Goal: Task Accomplishment & Management: Use online tool/utility

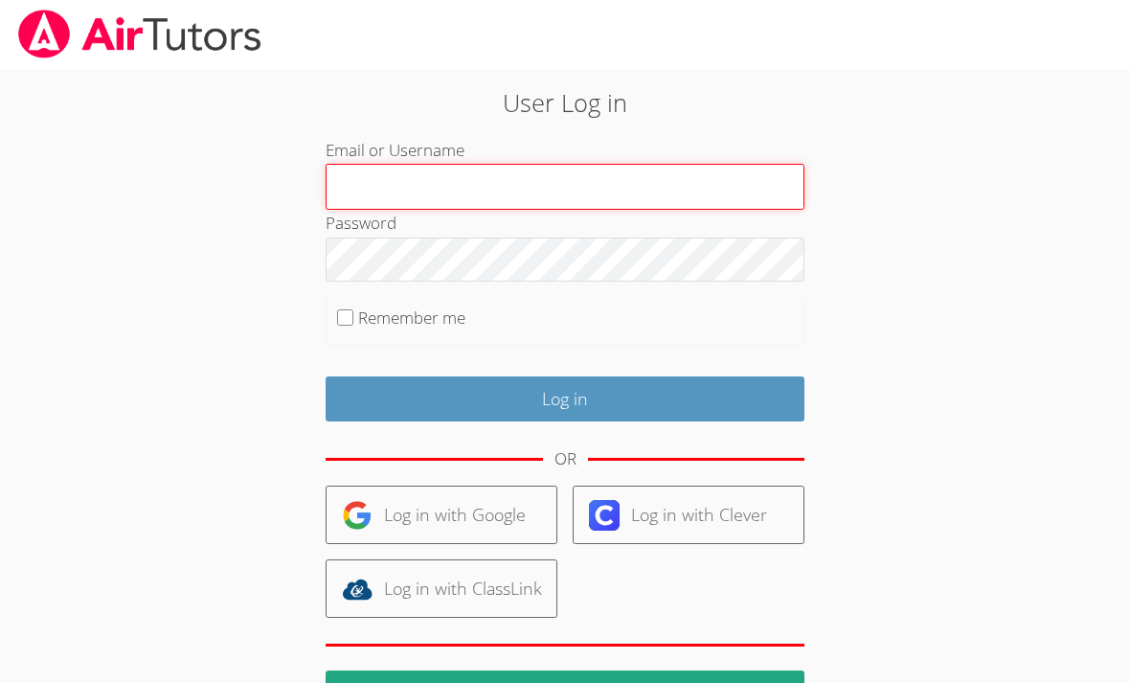
type input "novab"
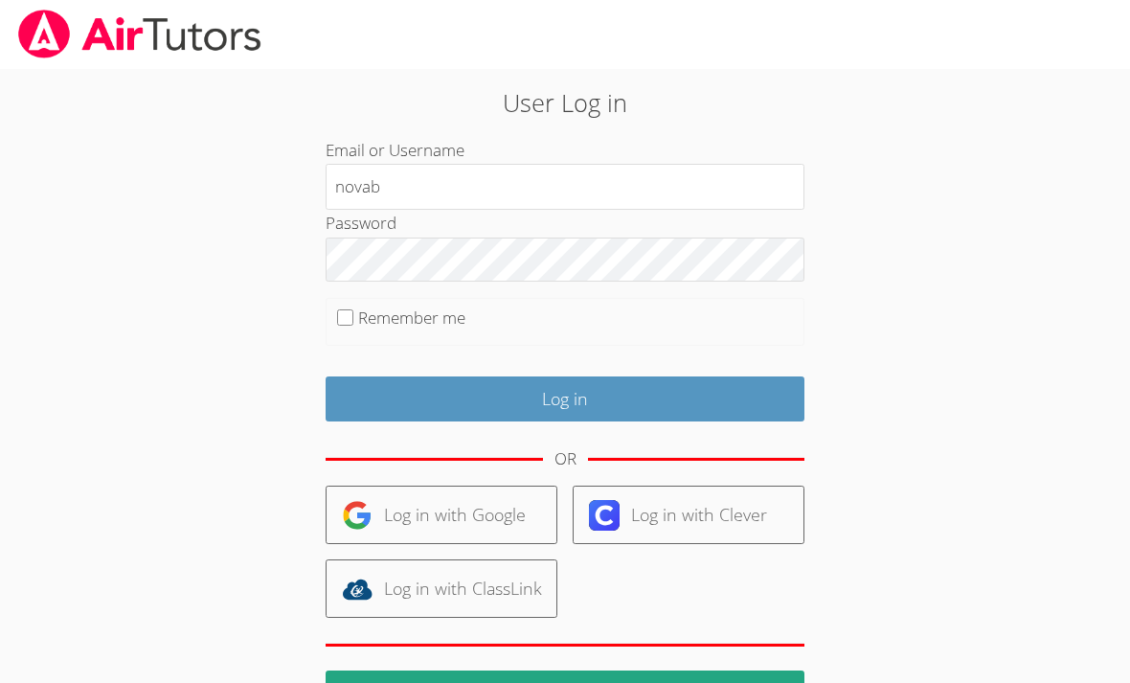
click at [565, 395] on input "Log in" at bounding box center [565, 399] width 479 height 45
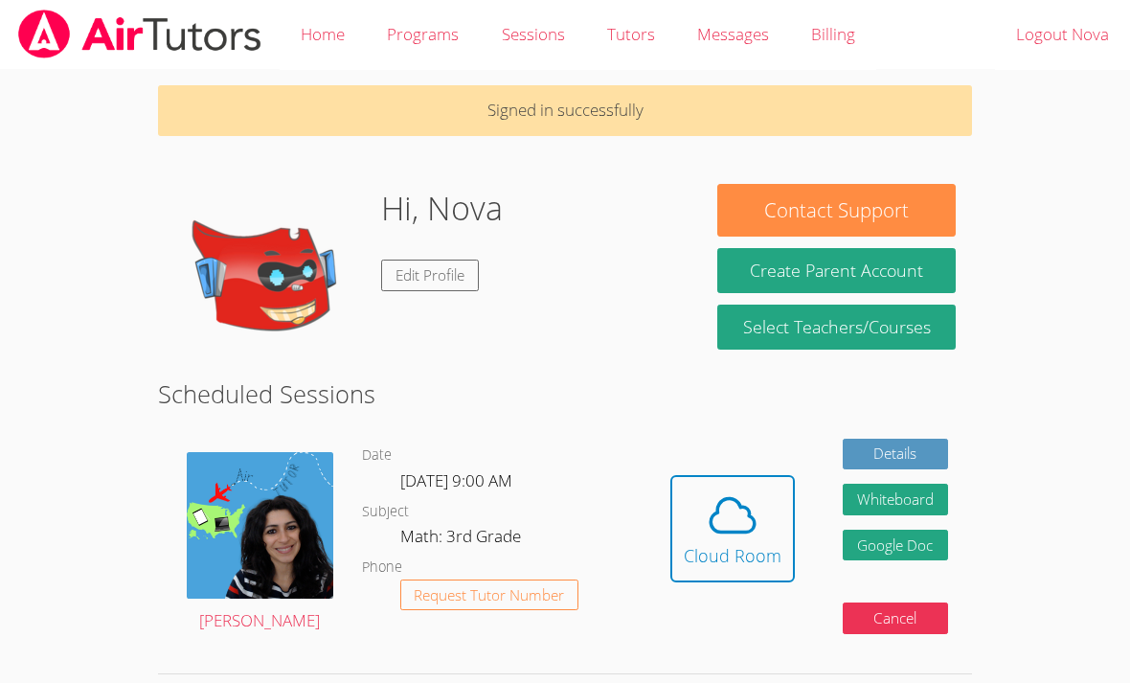
click at [731, 521] on icon at bounding box center [733, 516] width 54 height 54
click at [736, 523] on icon at bounding box center [733, 516] width 54 height 54
click at [760, 533] on span at bounding box center [733, 516] width 98 height 54
click at [745, 532] on icon at bounding box center [733, 516] width 44 height 34
click at [761, 509] on span at bounding box center [733, 516] width 98 height 54
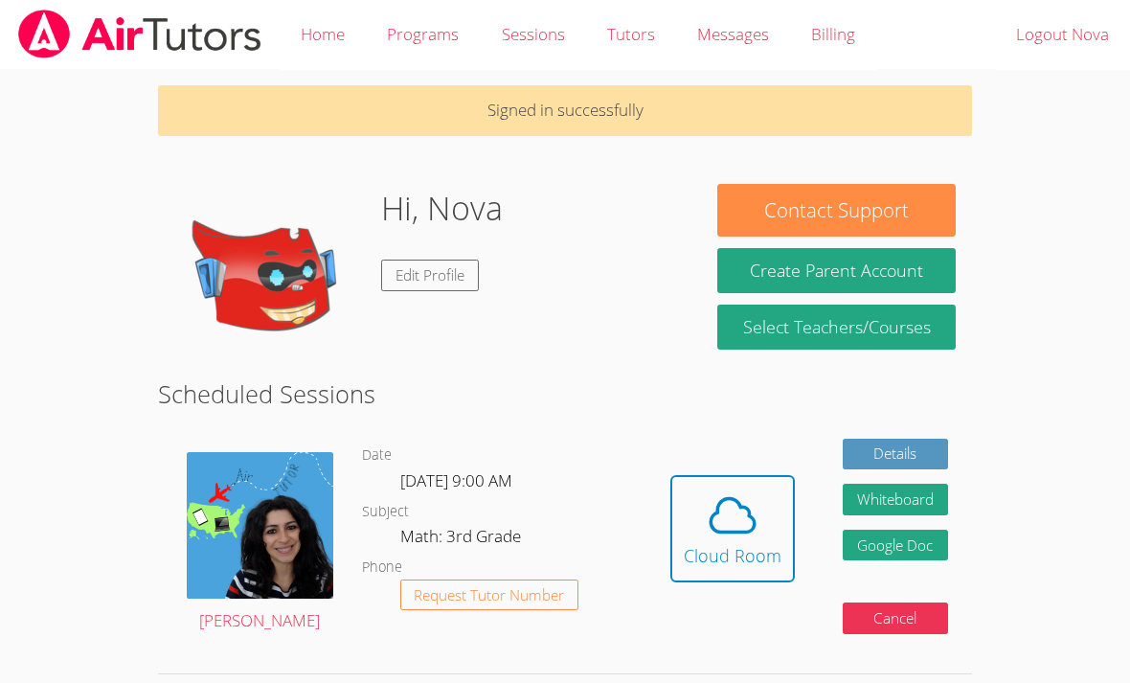
click at [715, 530] on icon at bounding box center [733, 516] width 44 height 34
click at [716, 542] on div "Cloud Room" at bounding box center [733, 555] width 98 height 27
click at [772, 549] on div "Cloud Room" at bounding box center [733, 555] width 98 height 27
click at [765, 514] on span at bounding box center [733, 516] width 98 height 54
click at [751, 556] on div "Cloud Room" at bounding box center [733, 555] width 98 height 27
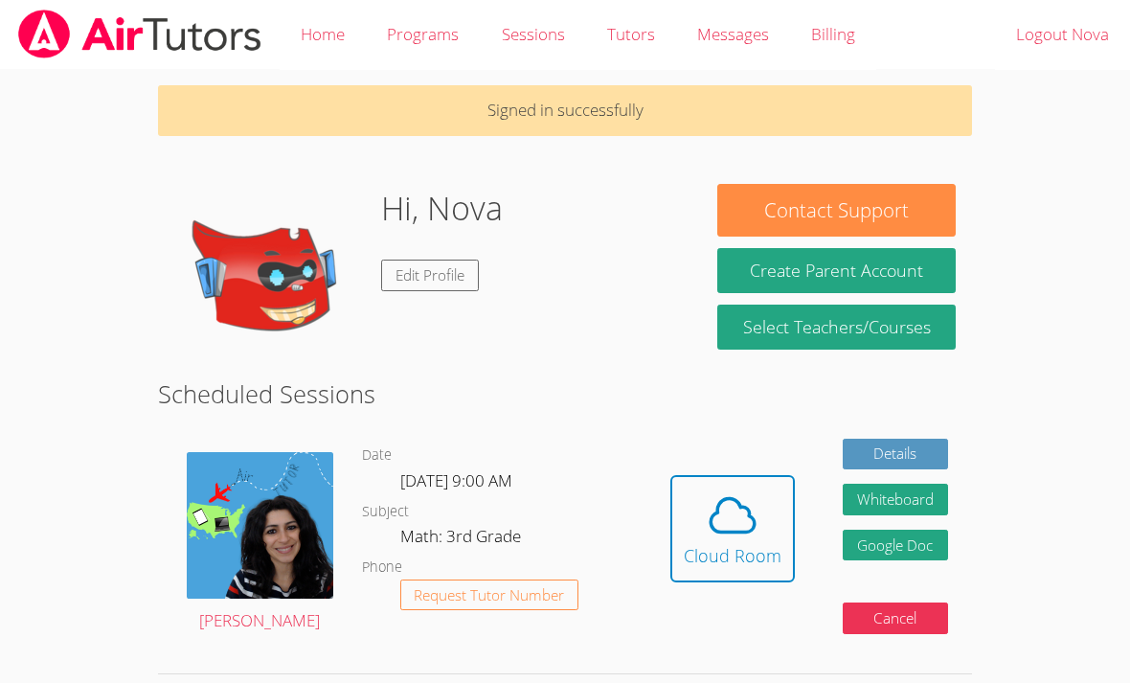
click at [729, 513] on icon at bounding box center [733, 516] width 54 height 54
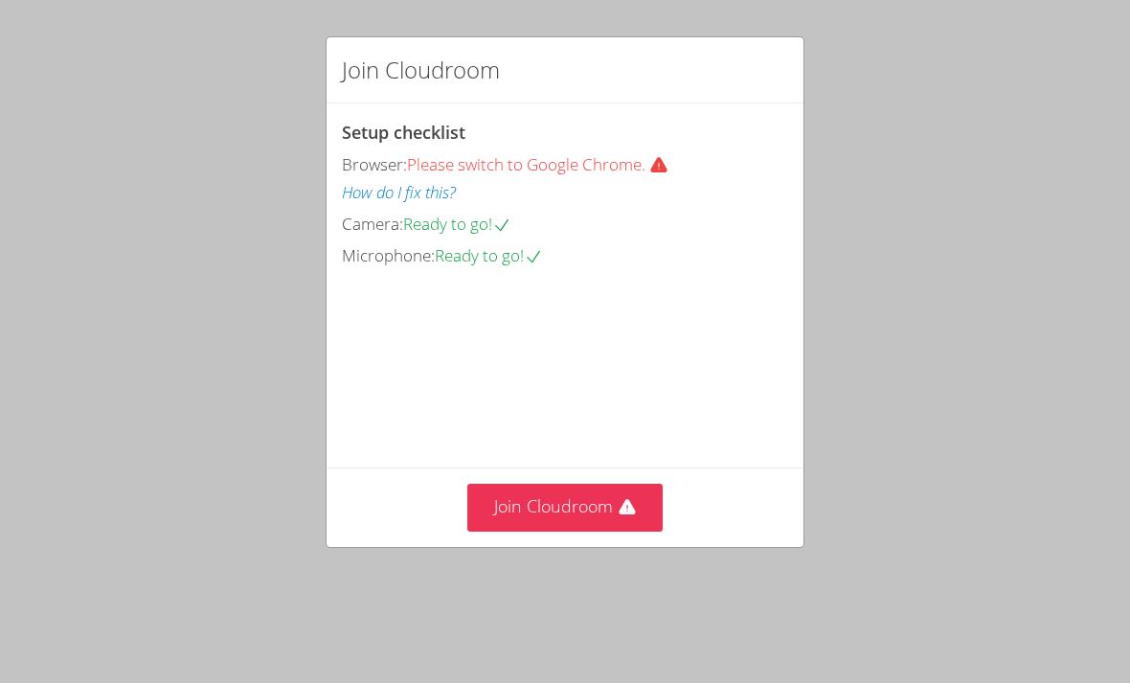
click at [586, 428] on video at bounding box center [485, 357] width 287 height 144
click at [583, 531] on button "Join Cloudroom" at bounding box center [566, 507] width 196 height 47
click at [583, 428] on video at bounding box center [485, 357] width 287 height 144
click at [585, 531] on button "Join Cloudroom" at bounding box center [566, 507] width 196 height 47
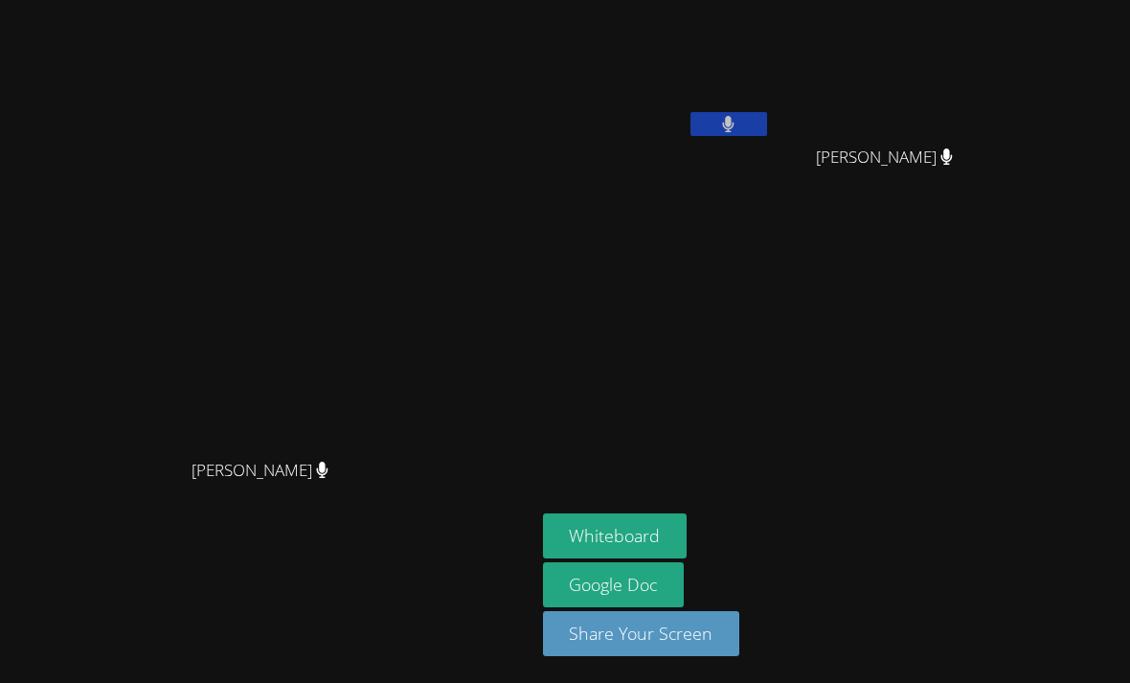
click at [748, 125] on button at bounding box center [729, 124] width 77 height 24
click at [742, 119] on button at bounding box center [729, 124] width 77 height 24
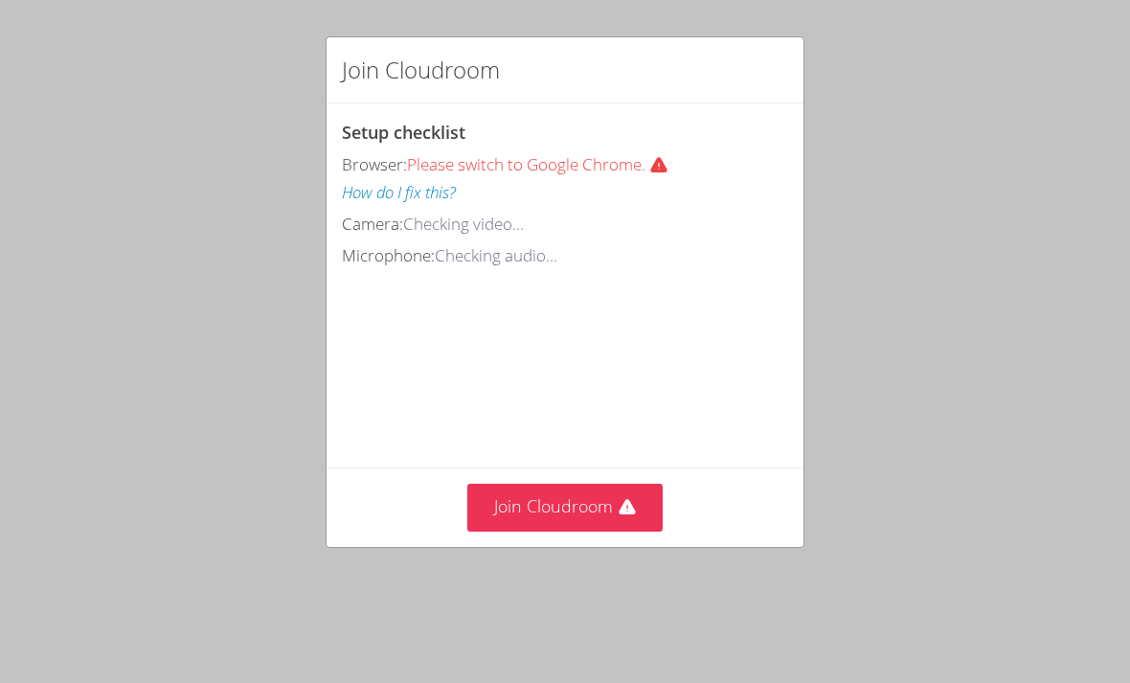
click at [623, 505] on icon at bounding box center [627, 506] width 16 height 15
click at [629, 428] on video at bounding box center [485, 357] width 287 height 144
click at [612, 531] on button "Join Cloudroom" at bounding box center [566, 507] width 196 height 47
click at [631, 500] on icon at bounding box center [627, 506] width 16 height 15
click at [602, 499] on button "Join Cloudroom" at bounding box center [566, 507] width 196 height 47
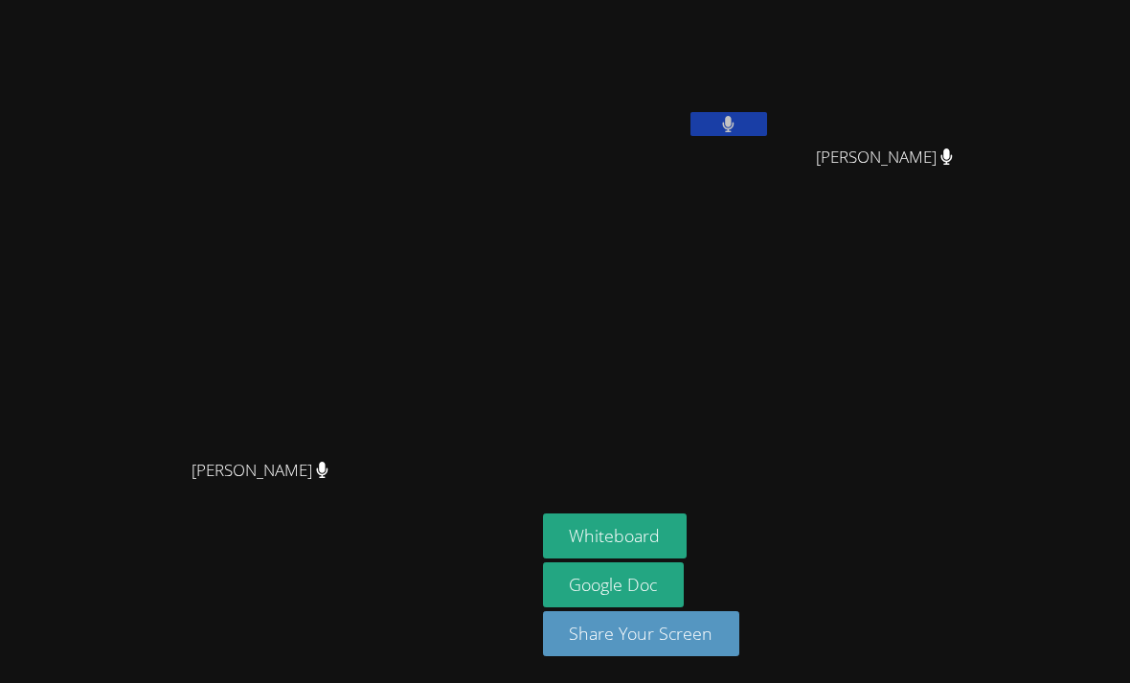
click at [1014, 675] on aside "Nova Bell [PERSON_NAME] [PERSON_NAME] Whiteboard Google Doc Share Your Screen" at bounding box center [775, 341] width 479 height 683
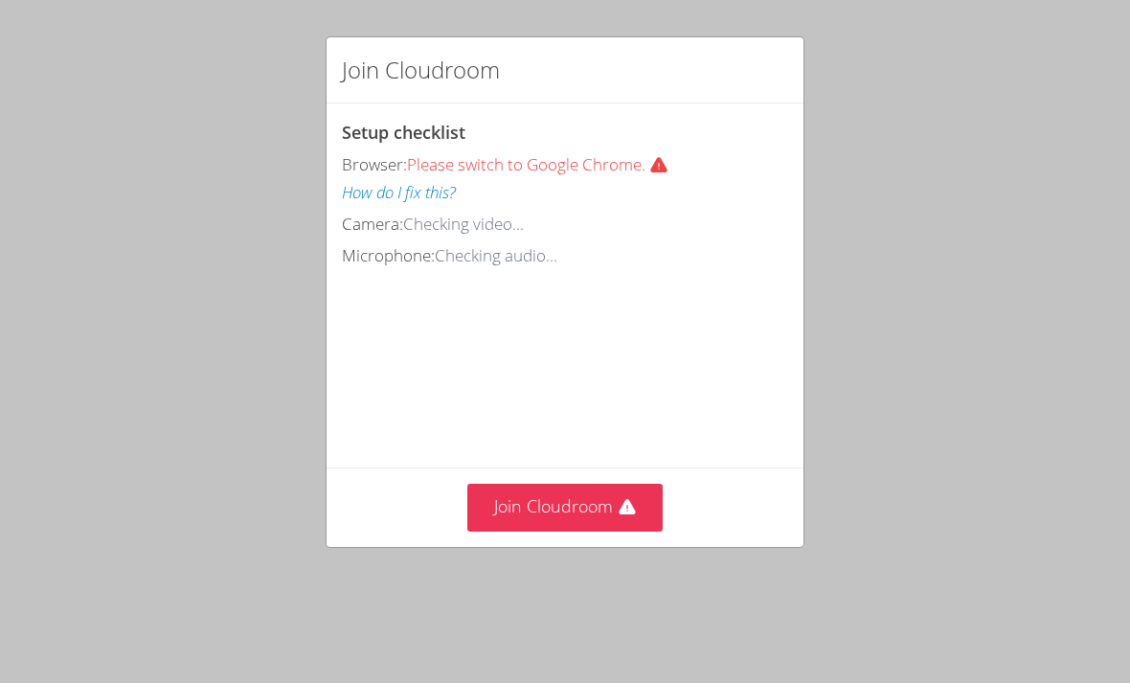
click at [643, 484] on button "Join Cloudroom" at bounding box center [566, 507] width 196 height 47
click at [623, 514] on icon at bounding box center [627, 506] width 16 height 15
click at [620, 517] on icon at bounding box center [627, 507] width 19 height 19
click at [624, 499] on icon at bounding box center [627, 506] width 16 height 15
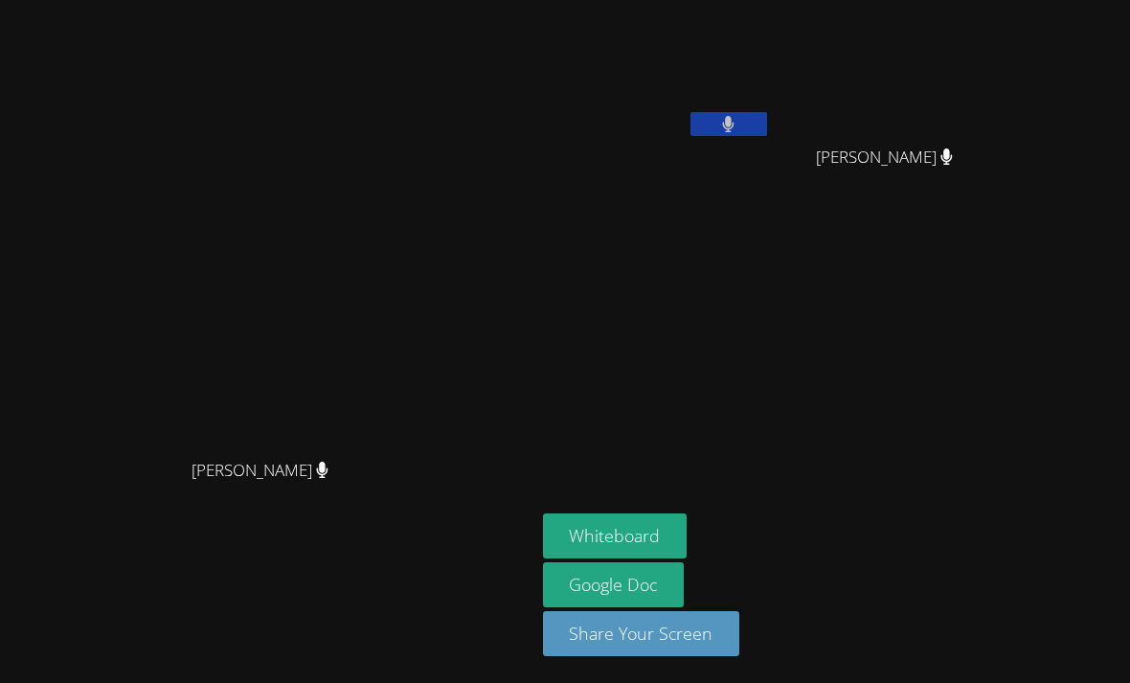
click at [613, 559] on button "Whiteboard" at bounding box center [615, 536] width 145 height 45
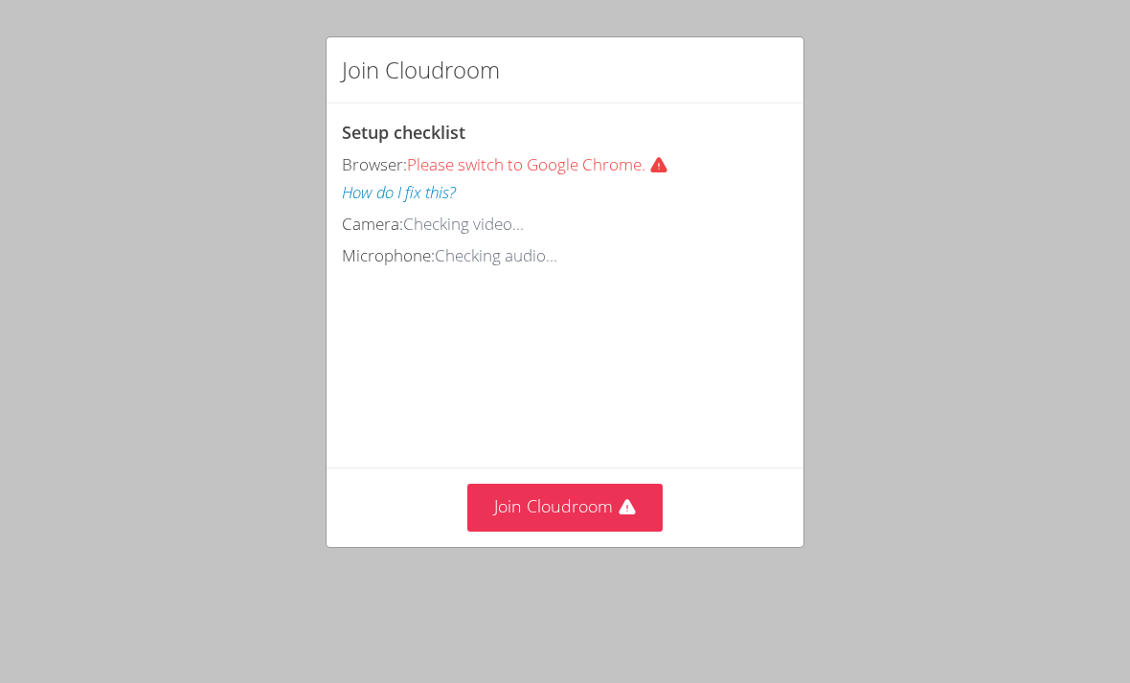
click at [603, 497] on button "Join Cloudroom" at bounding box center [566, 507] width 196 height 47
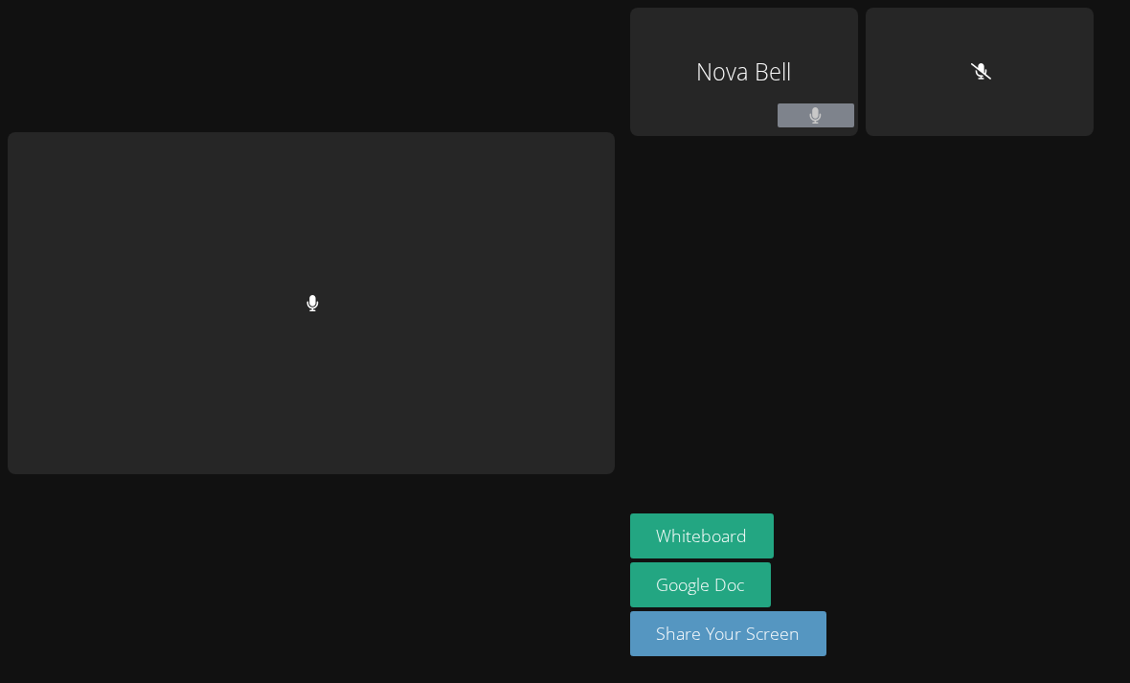
click at [714, 559] on button "Whiteboard" at bounding box center [702, 536] width 145 height 45
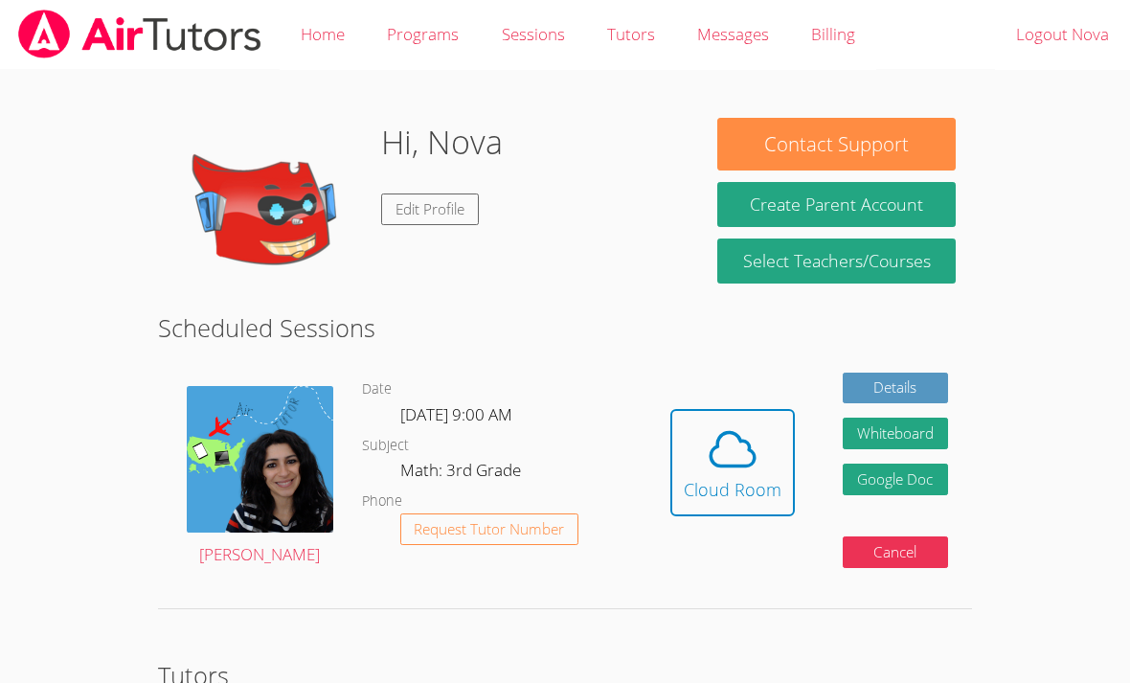
click at [723, 457] on icon at bounding box center [733, 449] width 54 height 54
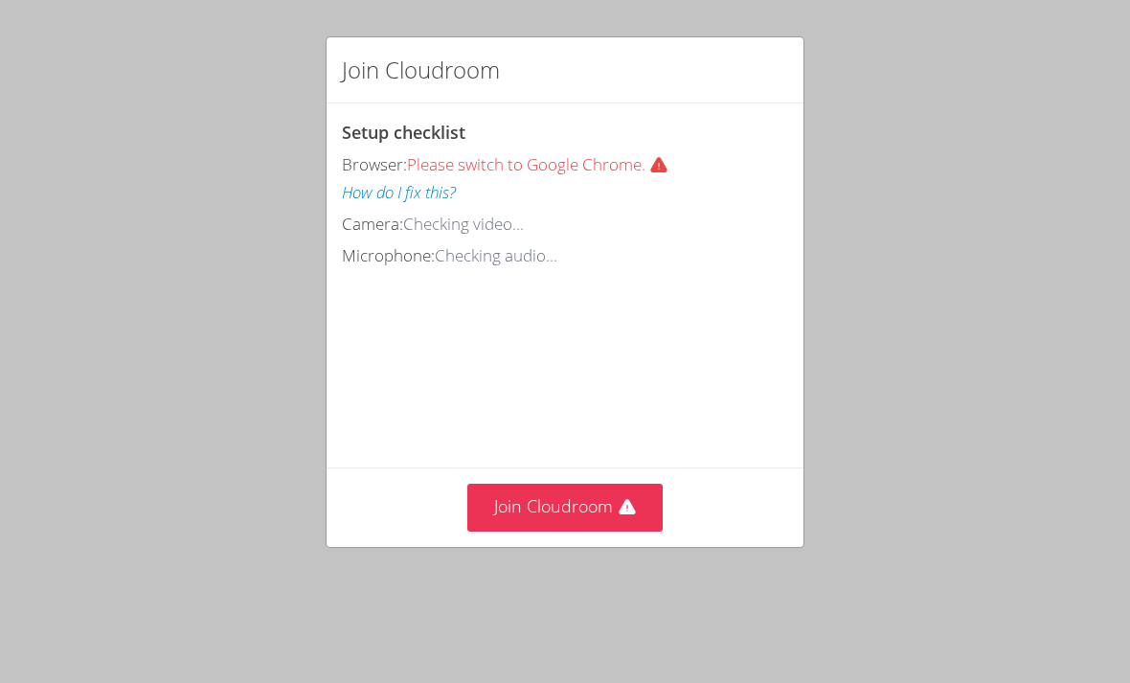
click at [507, 497] on button "Join Cloudroom" at bounding box center [566, 507] width 196 height 47
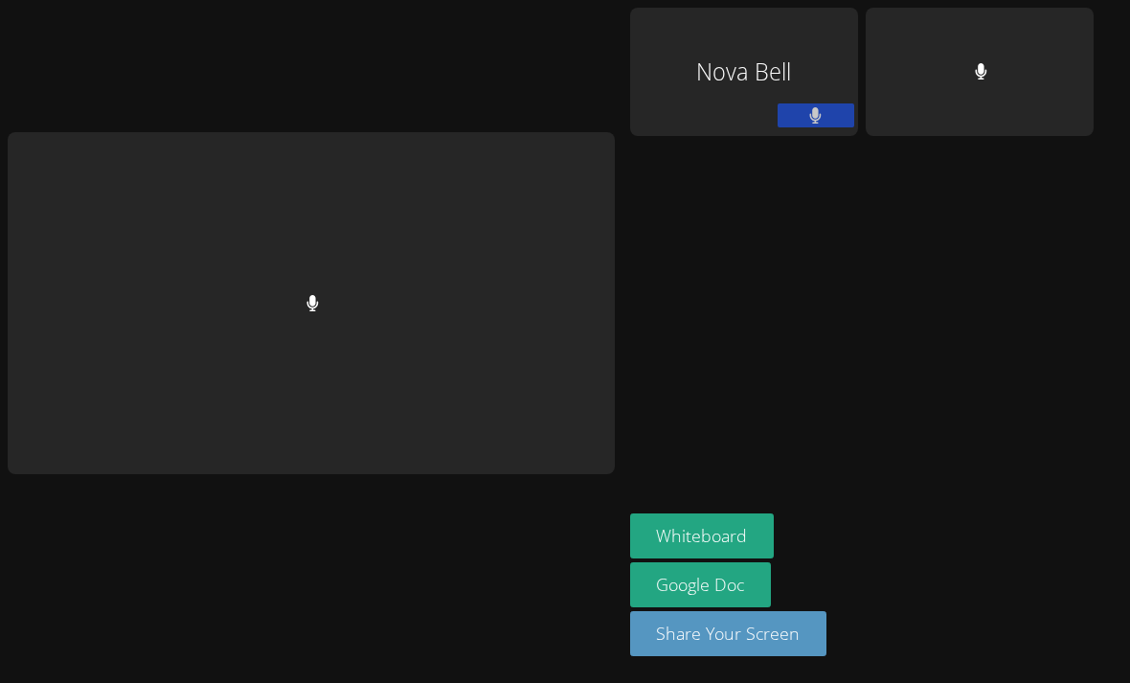
click at [758, 559] on button "Whiteboard" at bounding box center [702, 536] width 145 height 45
